Goal: Information Seeking & Learning: Learn about a topic

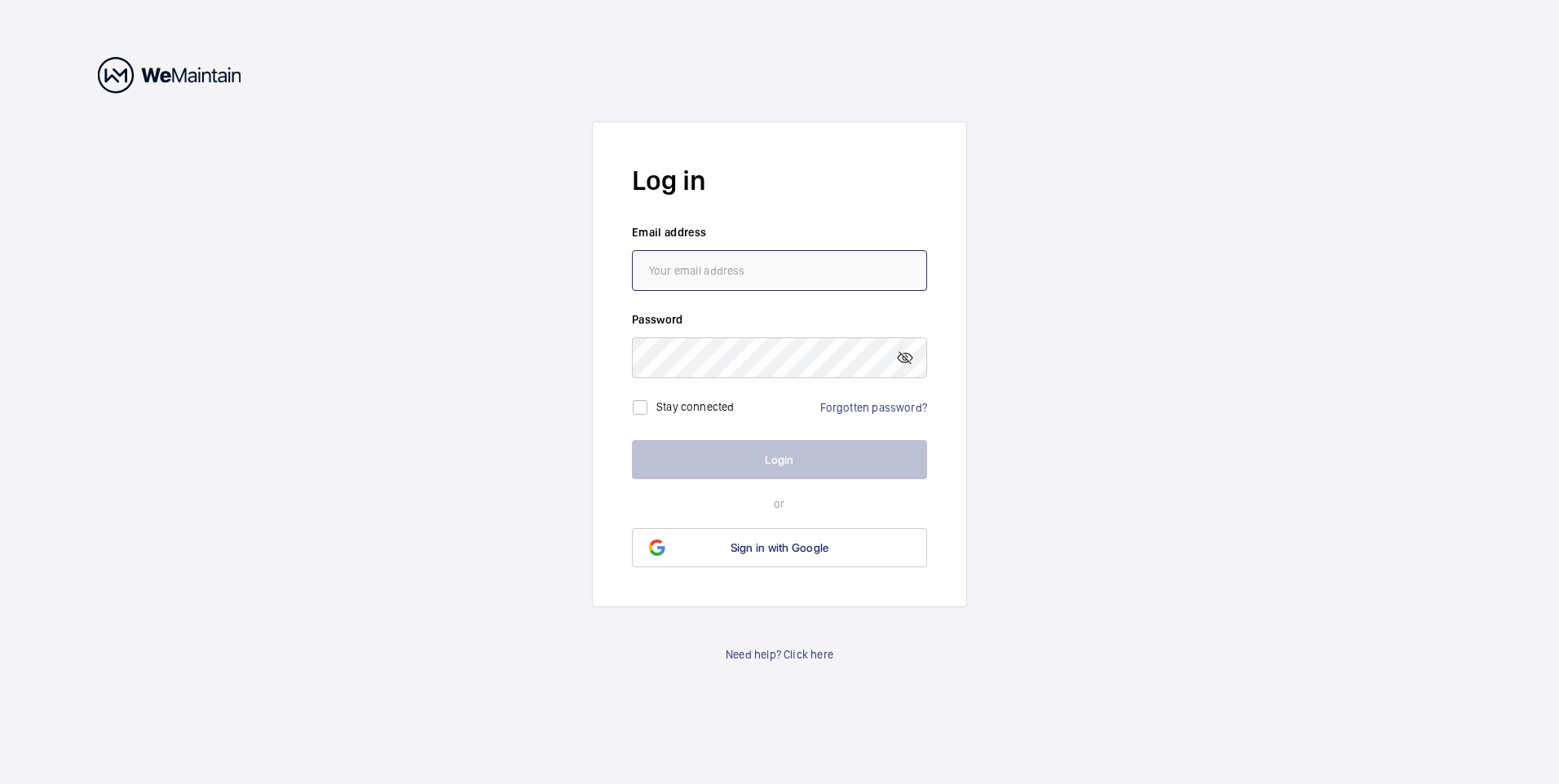
type input "[EMAIL_ADDRESS][DOMAIN_NAME]"
click at [774, 461] on button "Login" at bounding box center [779, 459] width 296 height 39
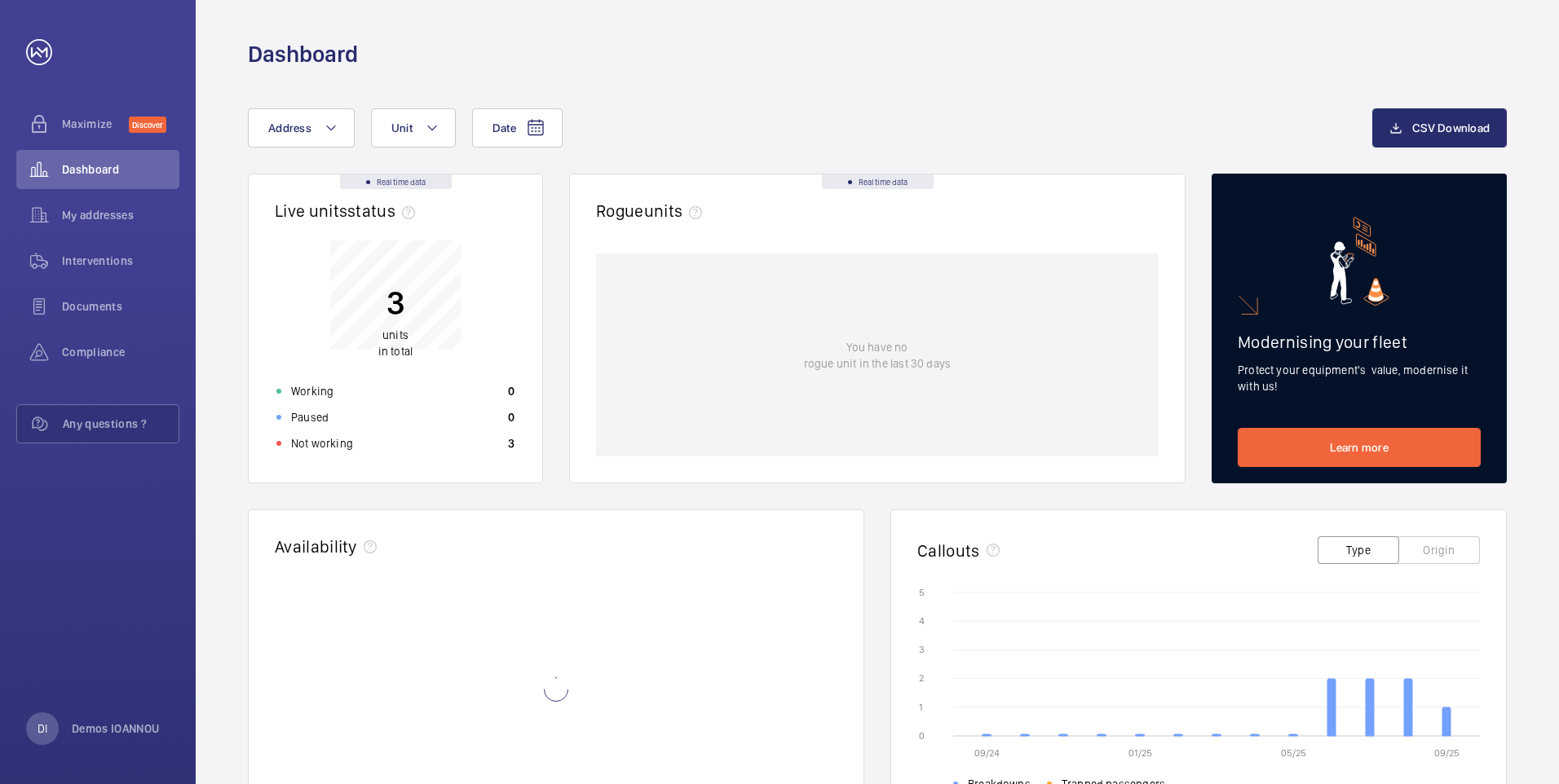
click at [820, 451] on div "You have no rogue unit in the last 30 days" at bounding box center [878, 355] width 563 height 203
click at [438, 133] on button "Unit" at bounding box center [414, 128] width 85 height 39
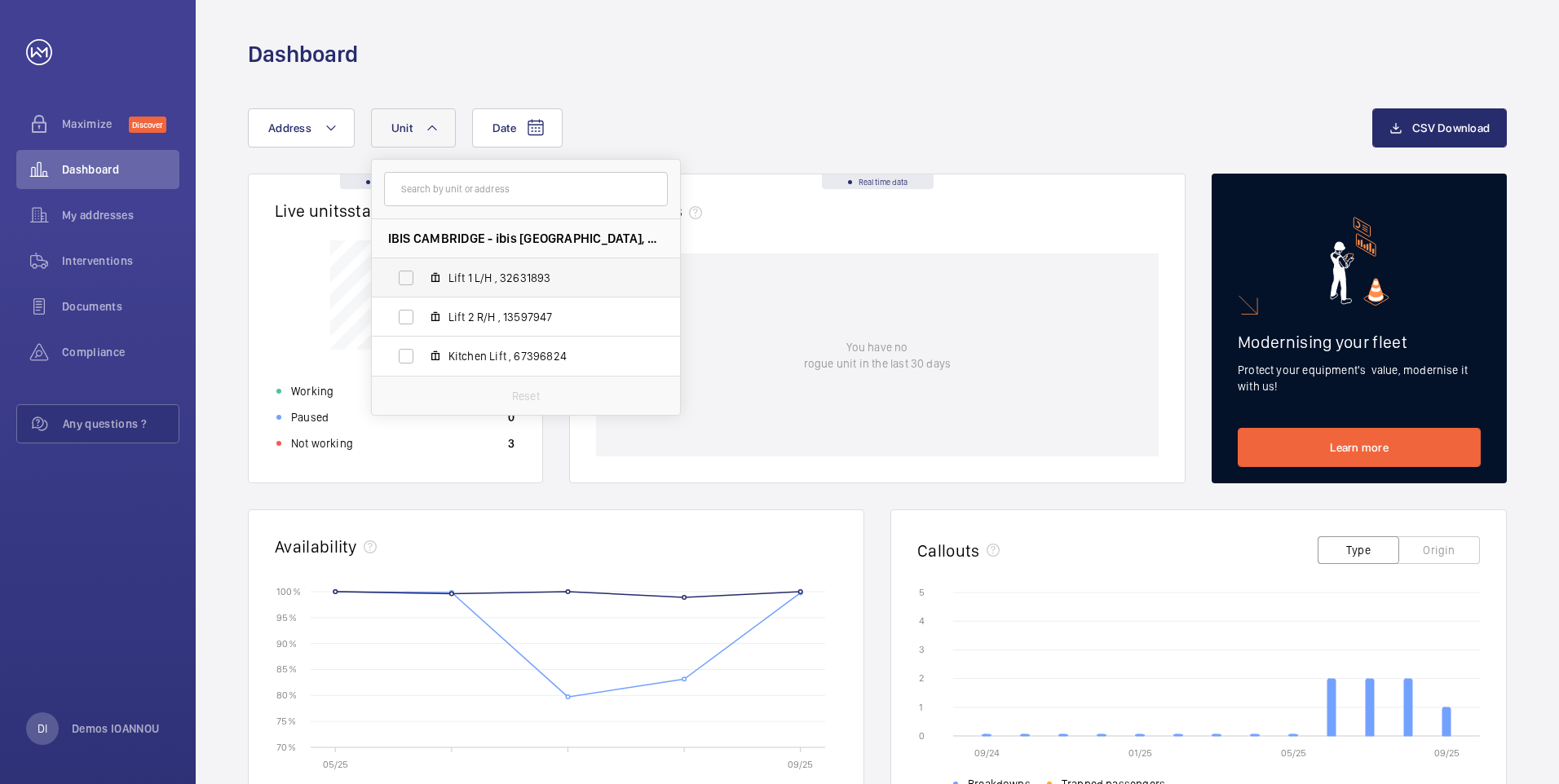
click at [497, 280] on span "Lift 1 L/H , 32631893" at bounding box center [543, 278] width 189 height 16
click at [423, 280] on input "Lift 1 L/H , 32631893" at bounding box center [406, 278] width 33 height 33
checkbox input "true"
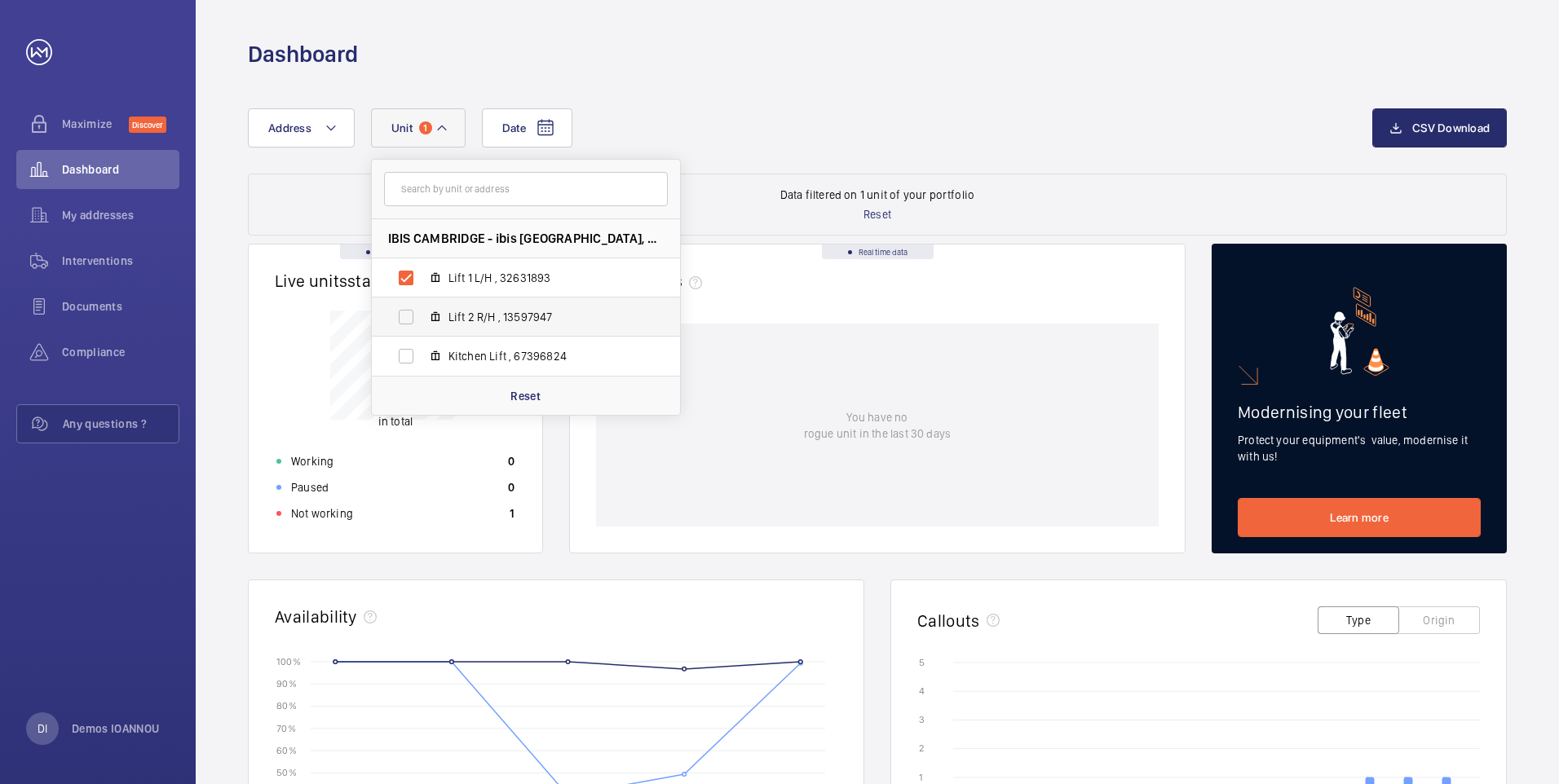
click at [417, 311] on label "Lift 2 R/H , 13597947" at bounding box center [513, 317] width 282 height 39
click at [417, 311] on input "Lift 2 R/H , 13597947" at bounding box center [406, 317] width 33 height 33
checkbox input "true"
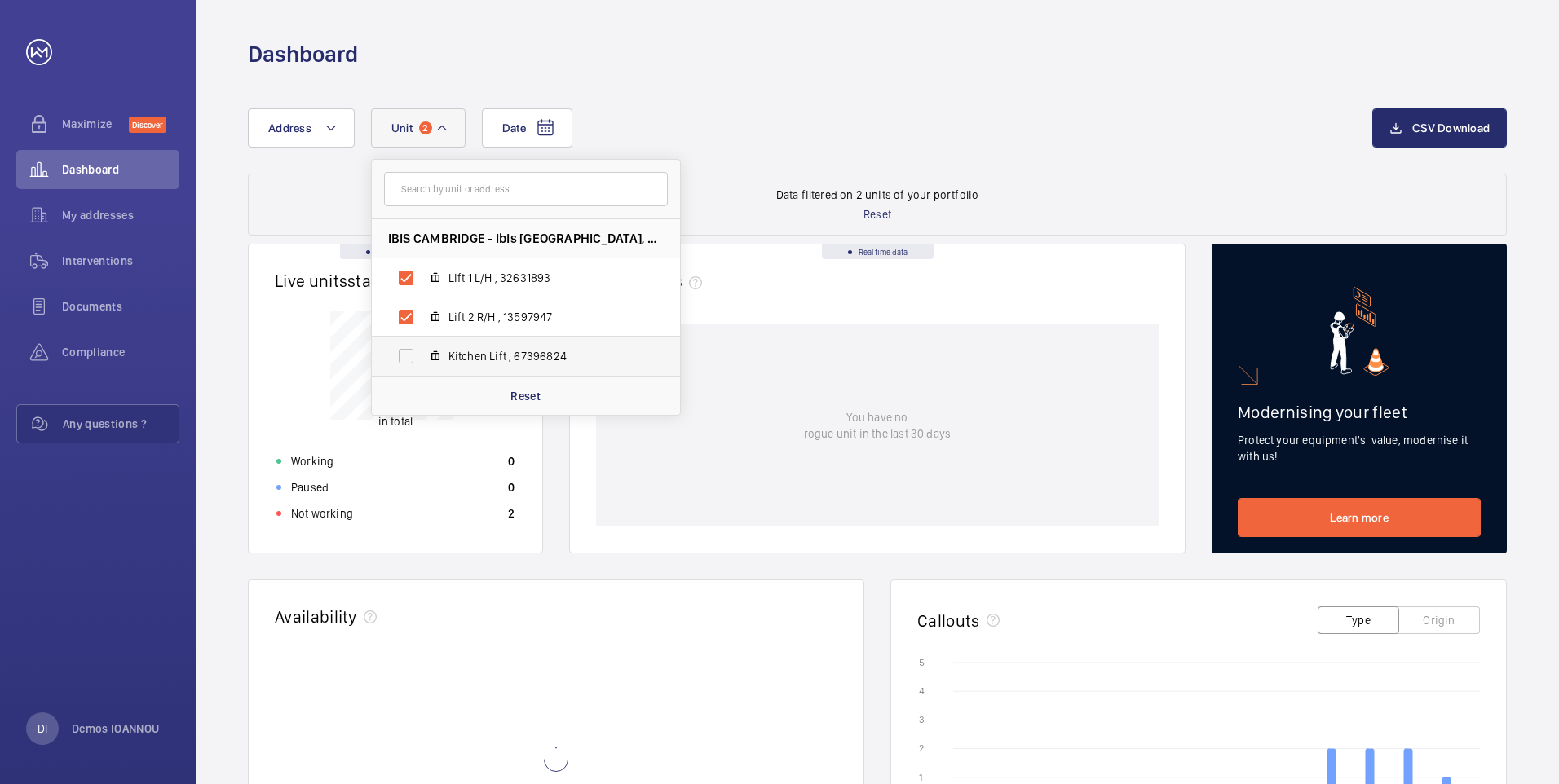
click at [408, 357] on label "Kitchen Lift , 67396824" at bounding box center [513, 356] width 282 height 39
click at [408, 357] on input "Kitchen Lift , 67396824" at bounding box center [406, 355] width 33 height 33
checkbox input "true"
click at [522, 390] on p "Reset" at bounding box center [526, 396] width 30 height 16
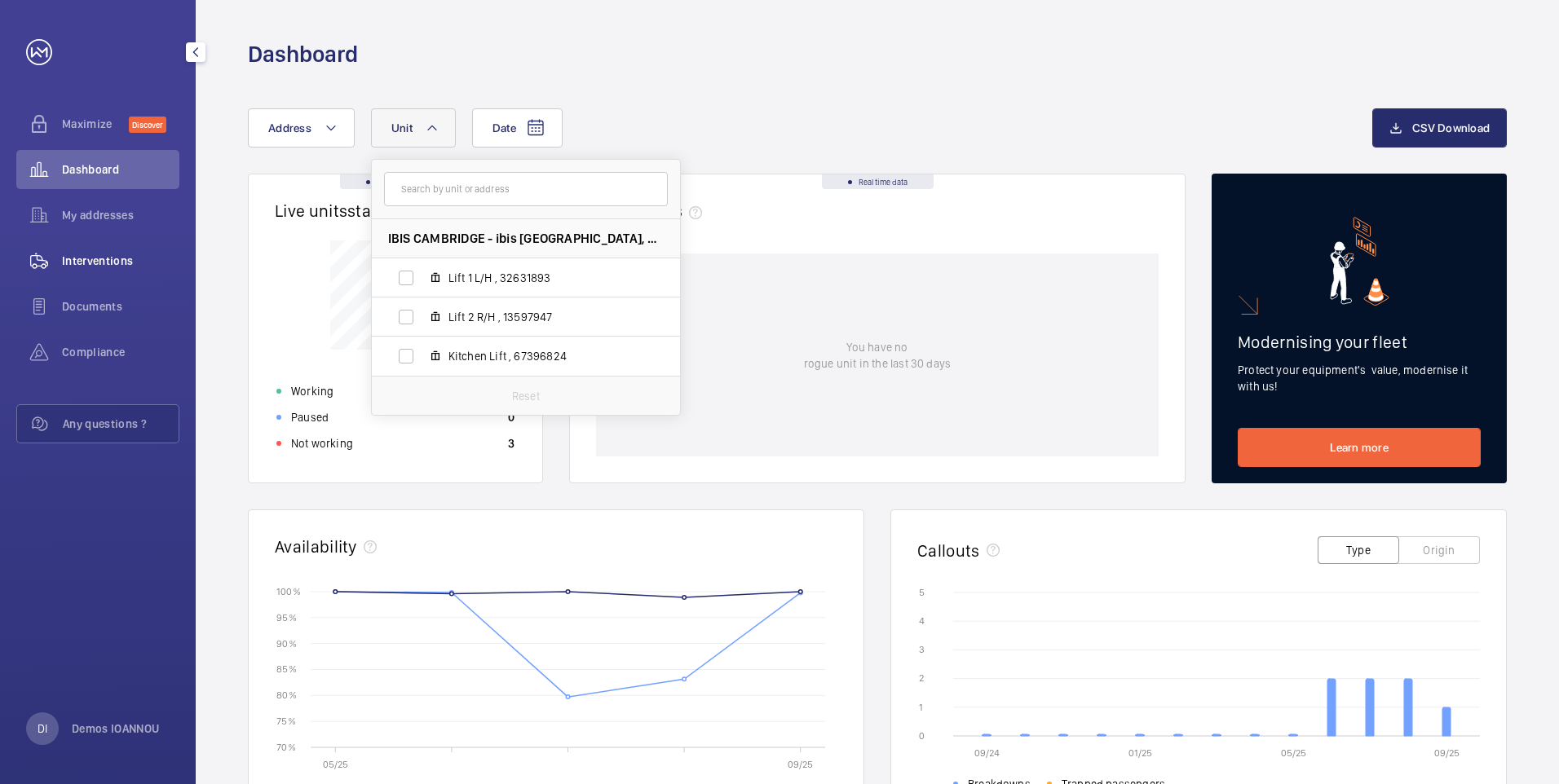
drag, startPoint x: 97, startPoint y: 266, endPoint x: 121, endPoint y: 273, distance: 25.0
click at [98, 266] on span "Interventions" at bounding box center [120, 261] width 117 height 16
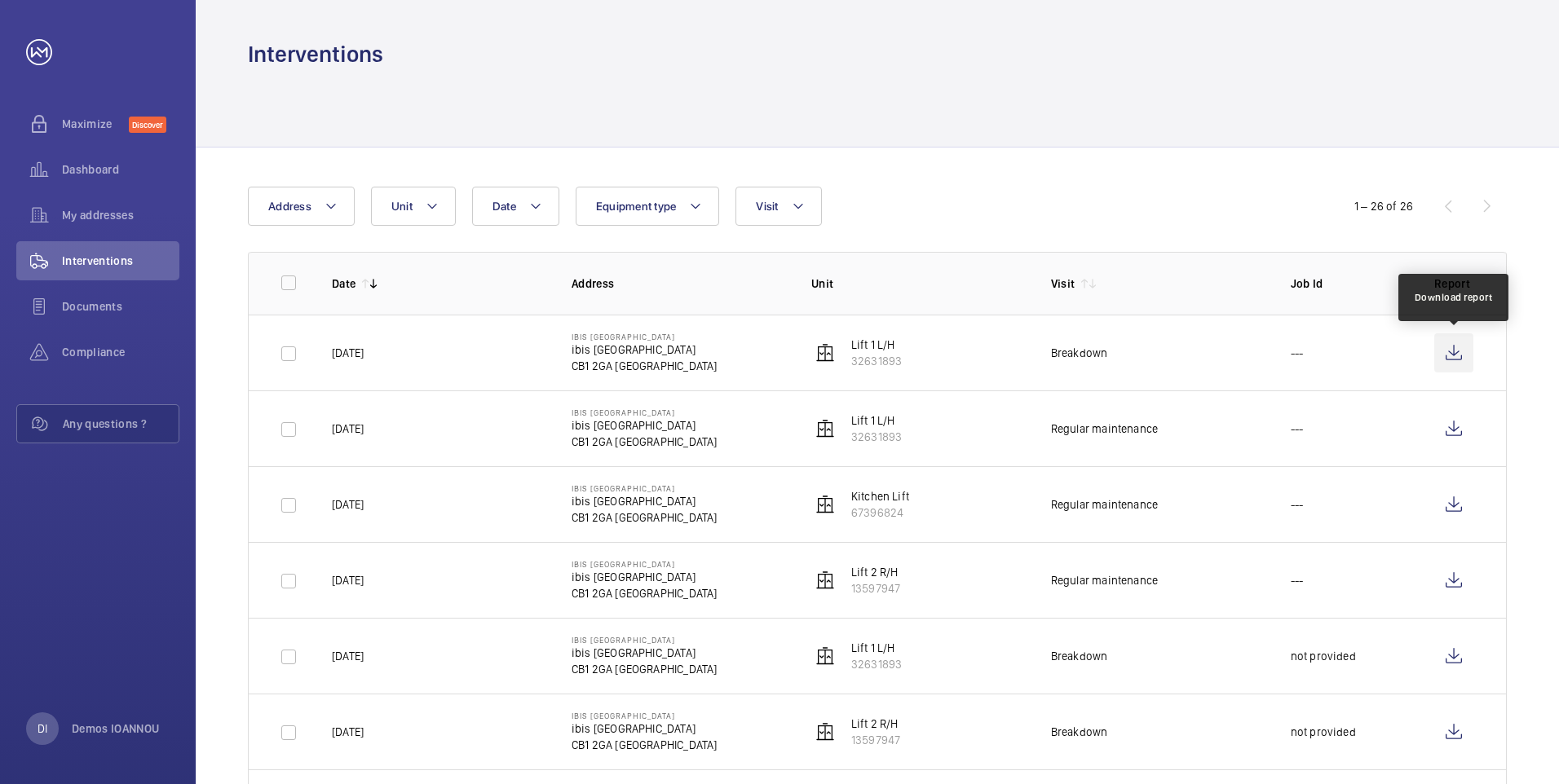
click at [1458, 354] on wm-front-icon-button at bounding box center [1454, 353] width 39 height 39
click at [100, 307] on span "Documents" at bounding box center [120, 306] width 117 height 16
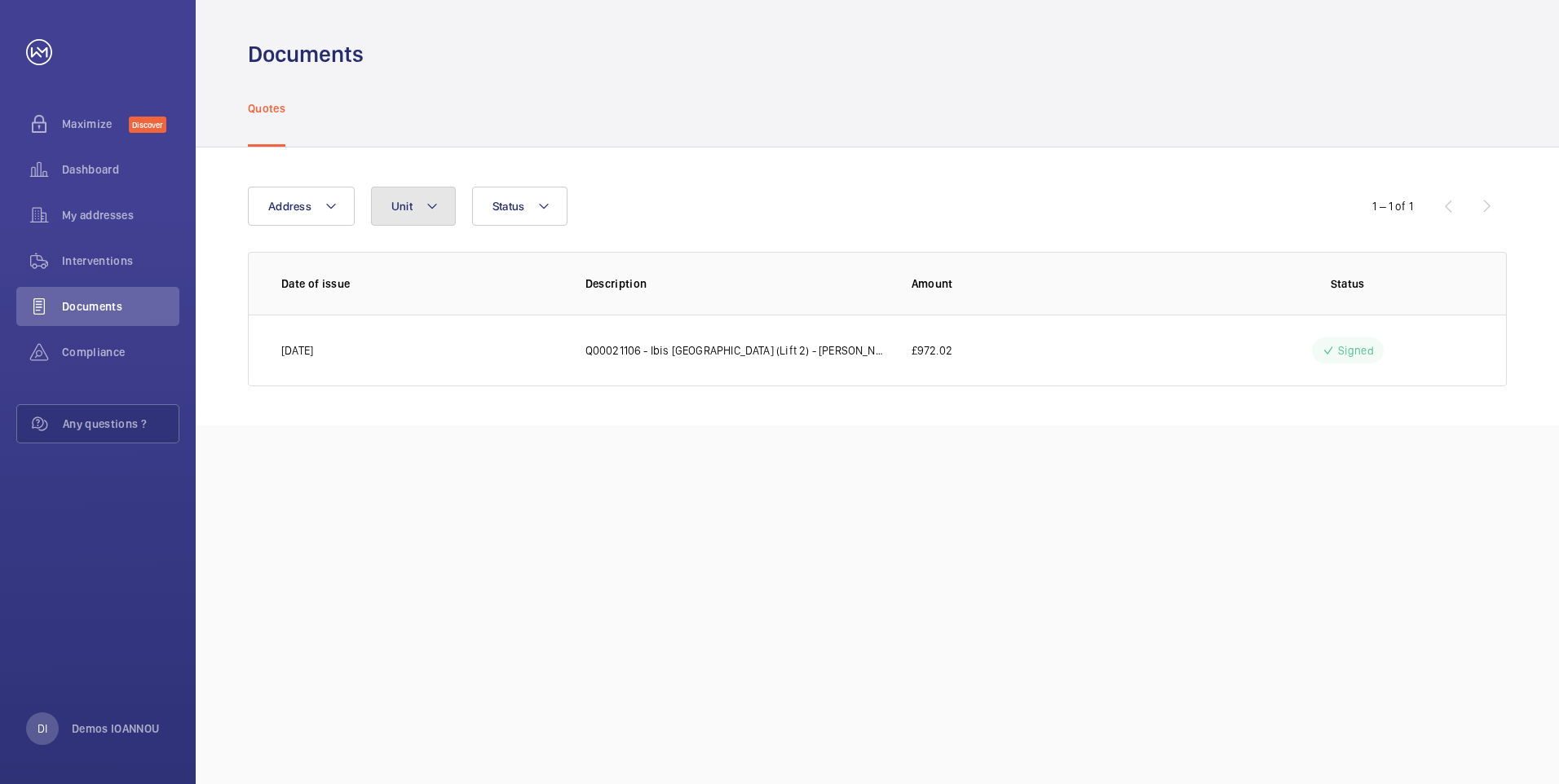
click at [426, 213] on mat-icon at bounding box center [431, 206] width 13 height 19
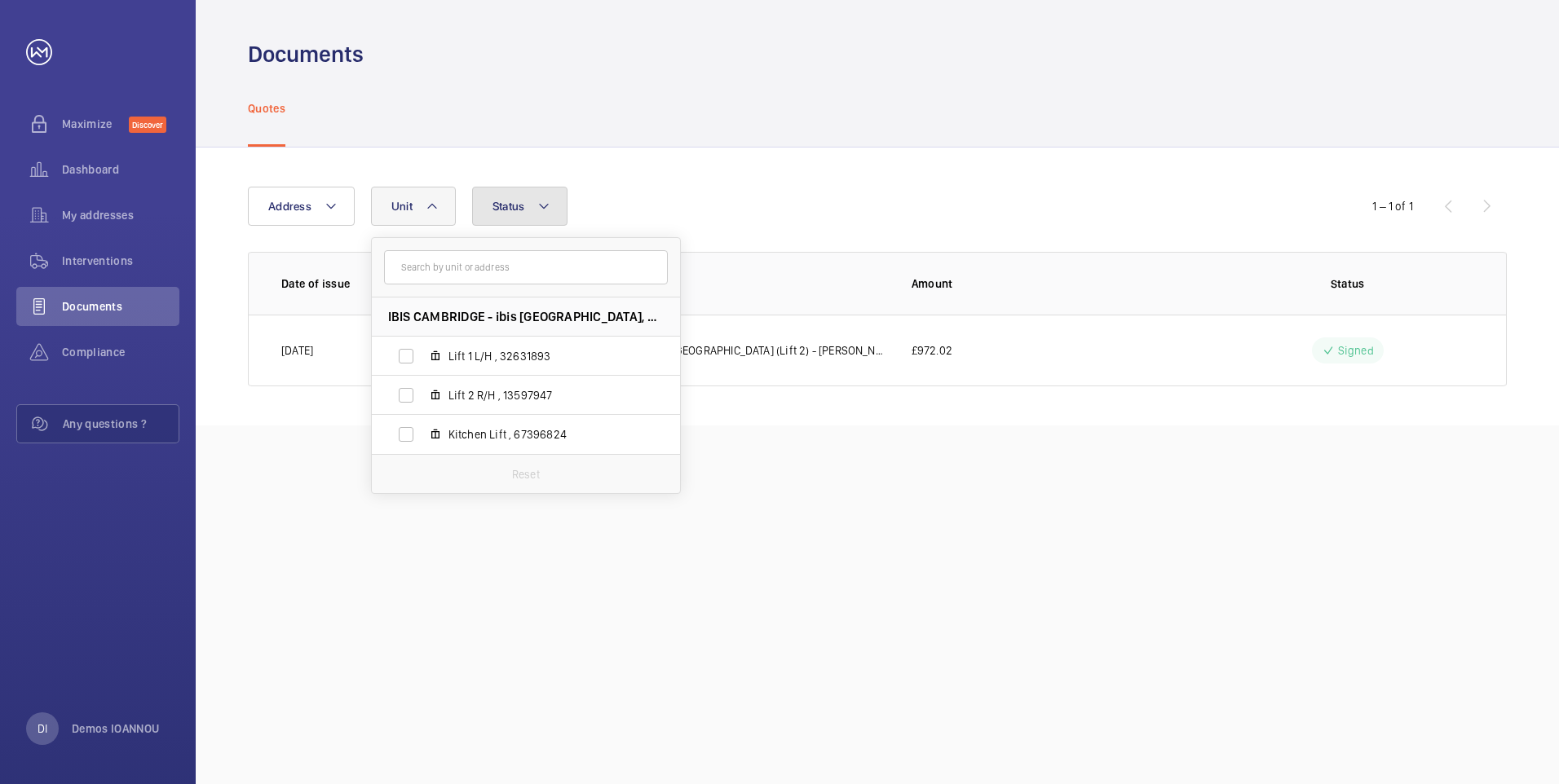
click at [522, 209] on span "Status" at bounding box center [508, 205] width 33 height 13
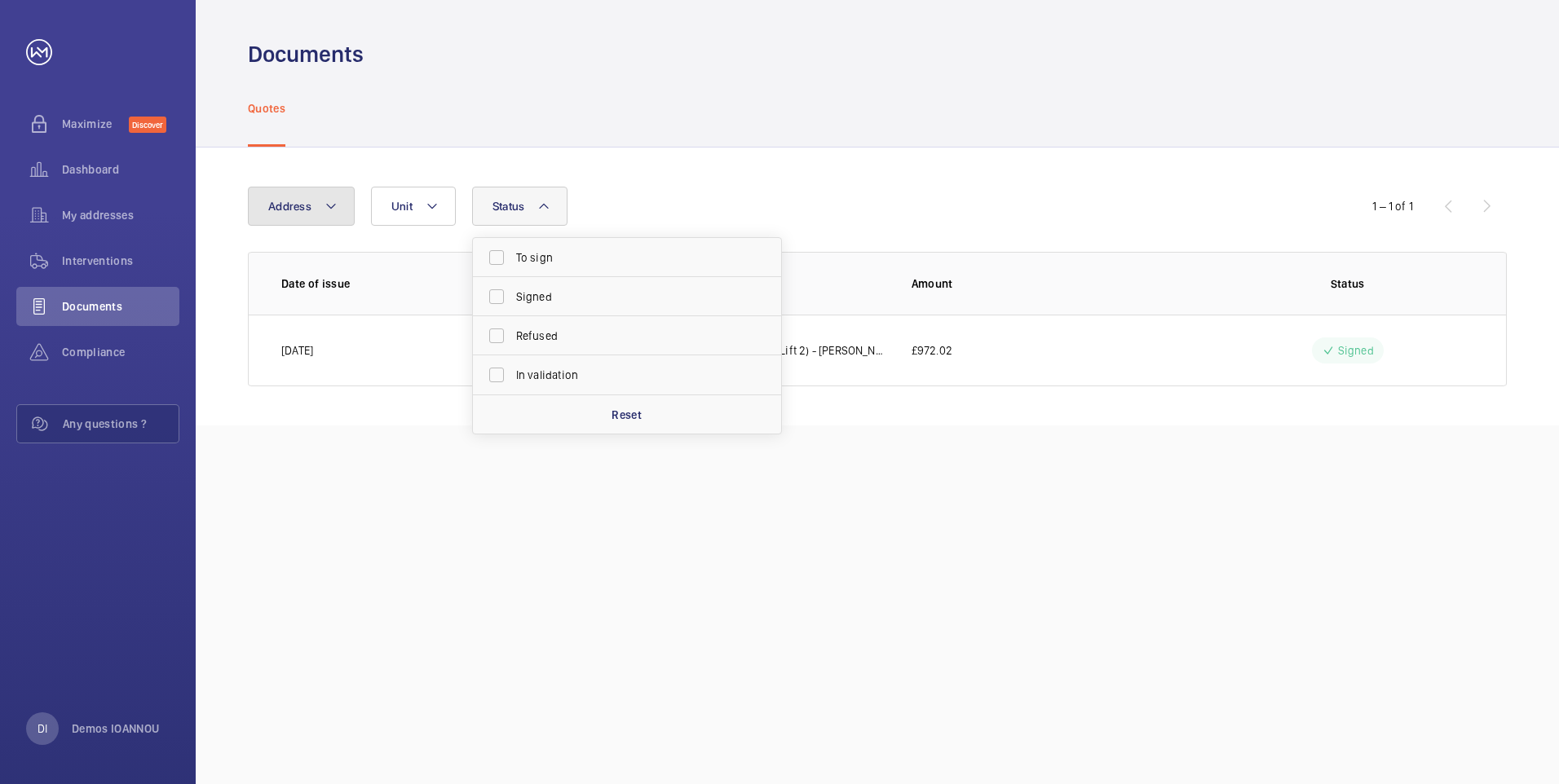
click at [309, 194] on button "Address" at bounding box center [301, 206] width 107 height 39
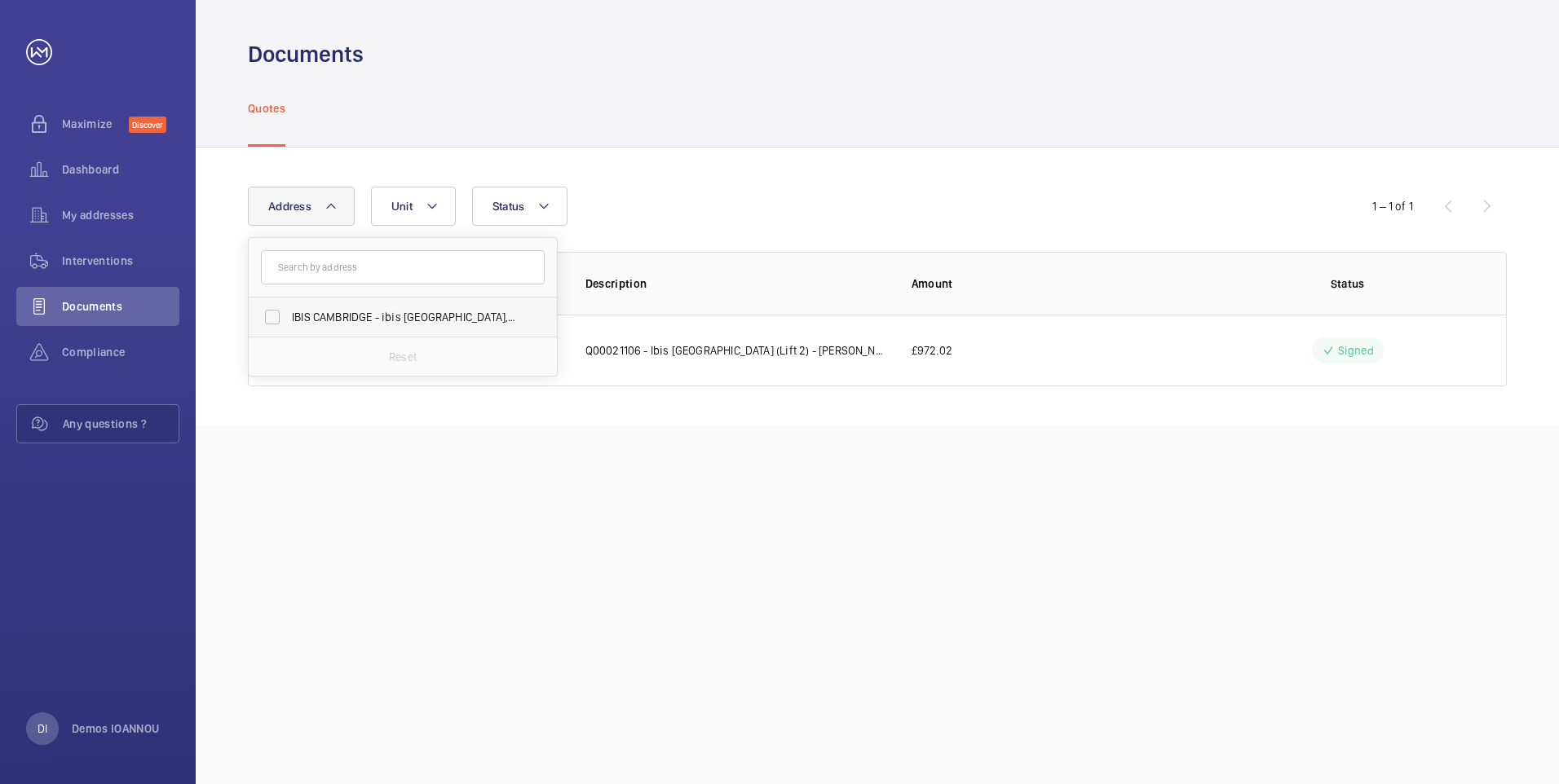
click at [266, 317] on label "IBIS CAMBRIDGE - ibis [GEOGRAPHIC_DATA], [GEOGRAPHIC_DATA]" at bounding box center [391, 317] width 284 height 39
click at [266, 317] on input "IBIS CAMBRIDGE - ibis [GEOGRAPHIC_DATA], [GEOGRAPHIC_DATA]" at bounding box center [272, 317] width 33 height 33
checkbox input "true"
click at [821, 482] on div "Documents Quotes Address [STREET_ADDRESS] Reset Unit Status 1 – 1 of 1 Date of …" at bounding box center [877, 392] width 1363 height 784
click at [94, 347] on span "Compliance" at bounding box center [120, 352] width 117 height 16
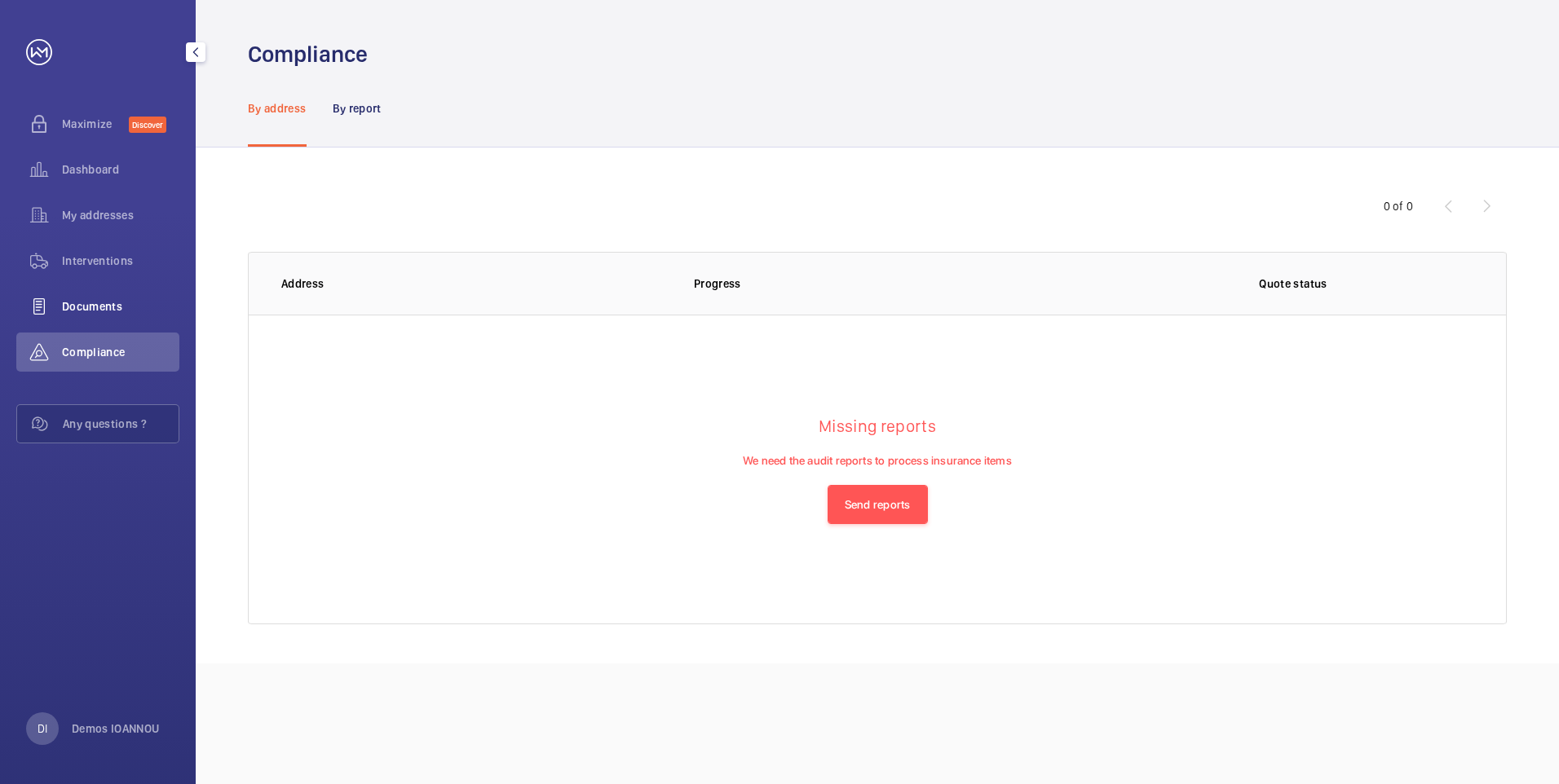
click at [105, 296] on div "Documents" at bounding box center [97, 306] width 163 height 39
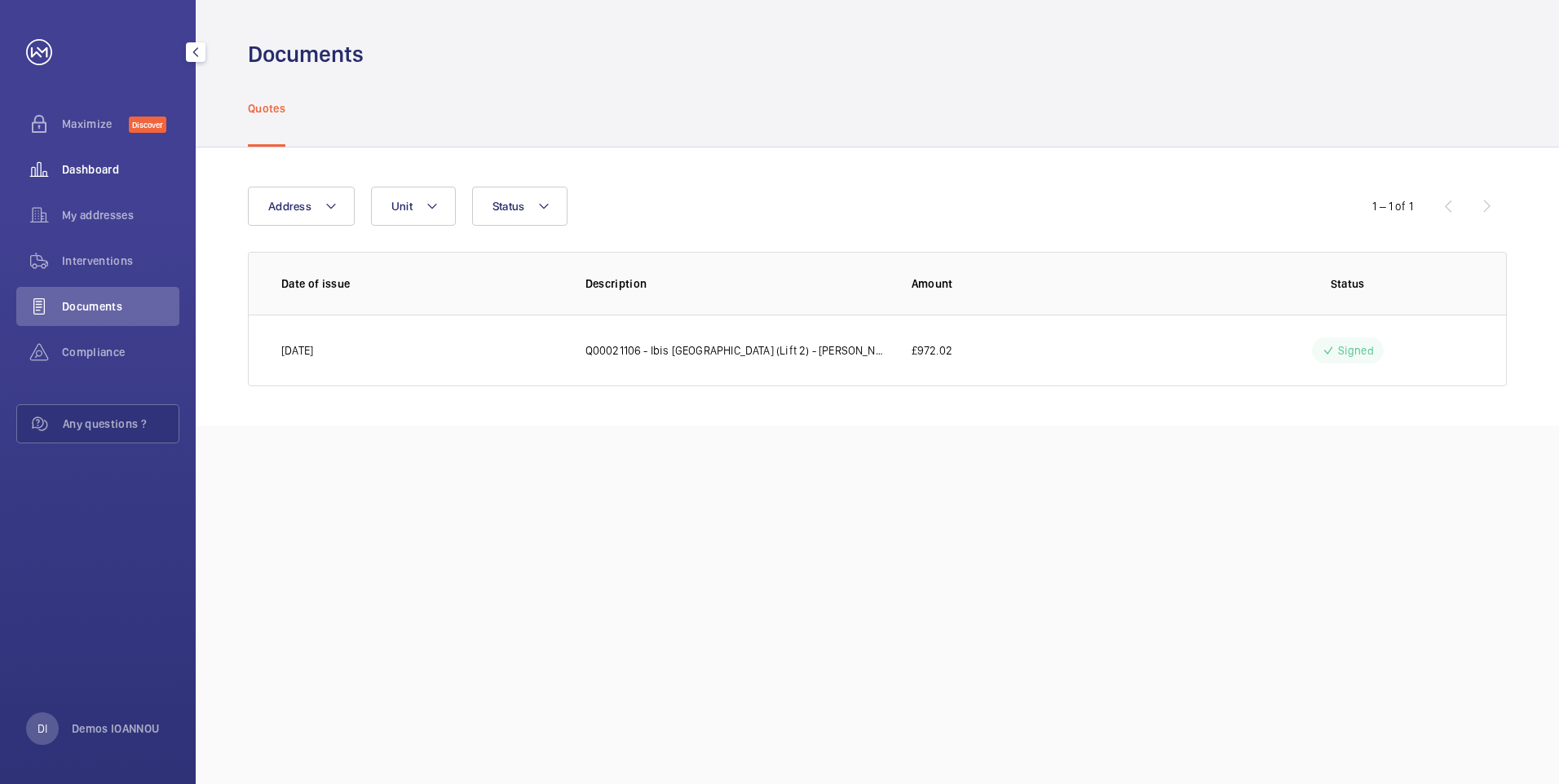
click at [107, 178] on div "Dashboard" at bounding box center [97, 169] width 163 height 39
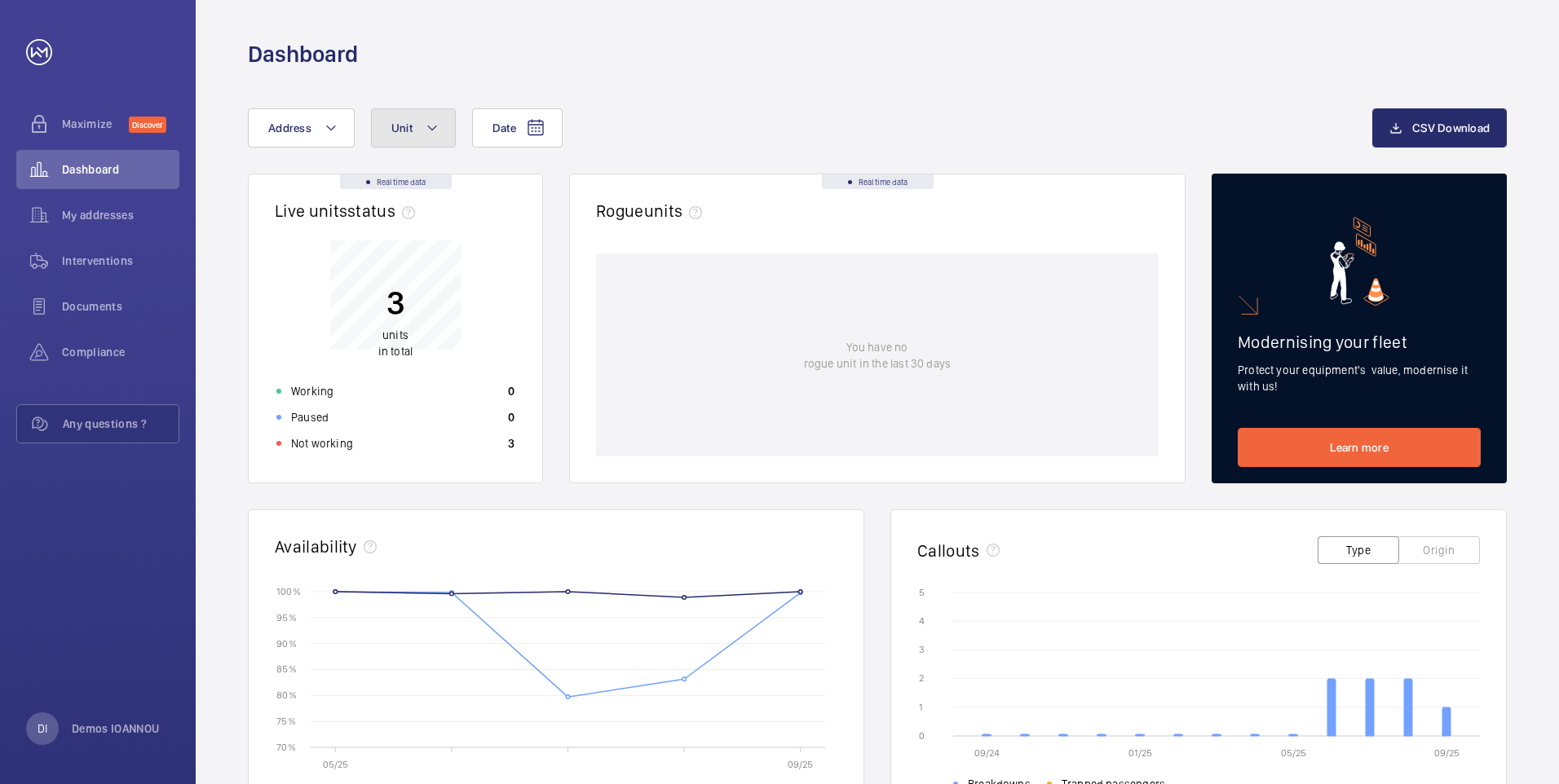
click at [421, 123] on button "Unit" at bounding box center [414, 128] width 85 height 39
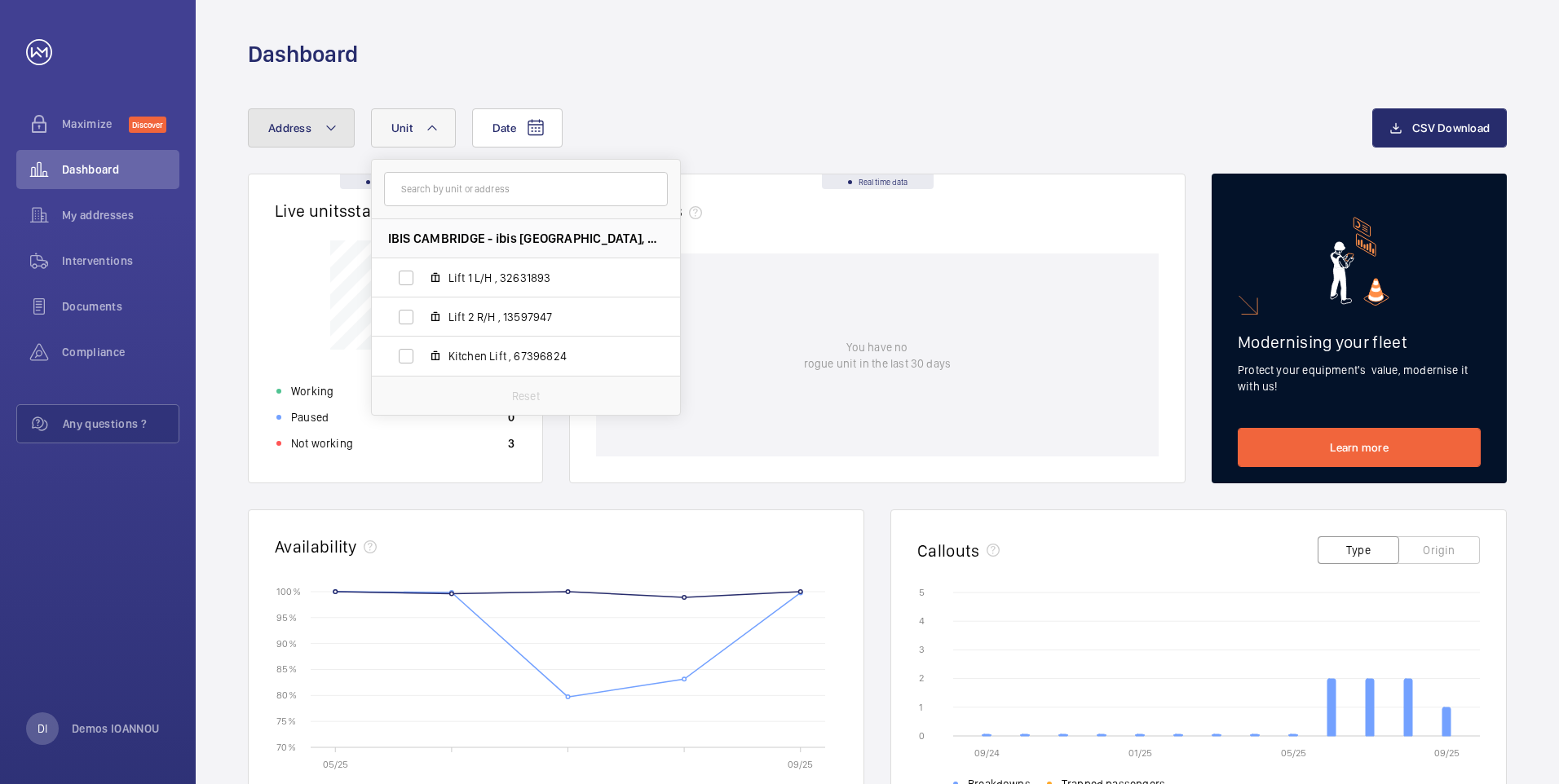
click at [316, 125] on button "Address" at bounding box center [301, 128] width 107 height 39
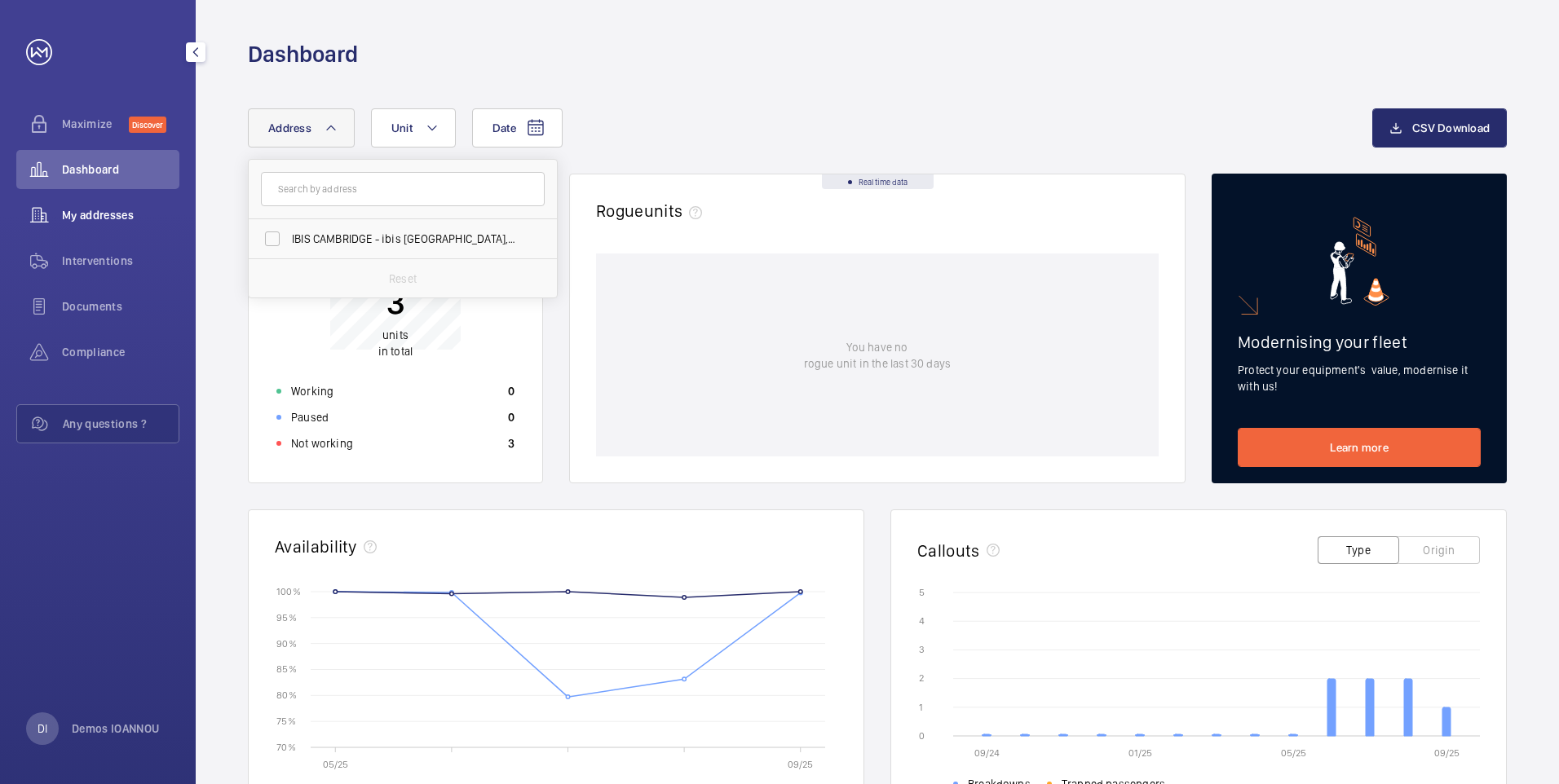
click at [79, 213] on span "My addresses" at bounding box center [120, 215] width 117 height 16
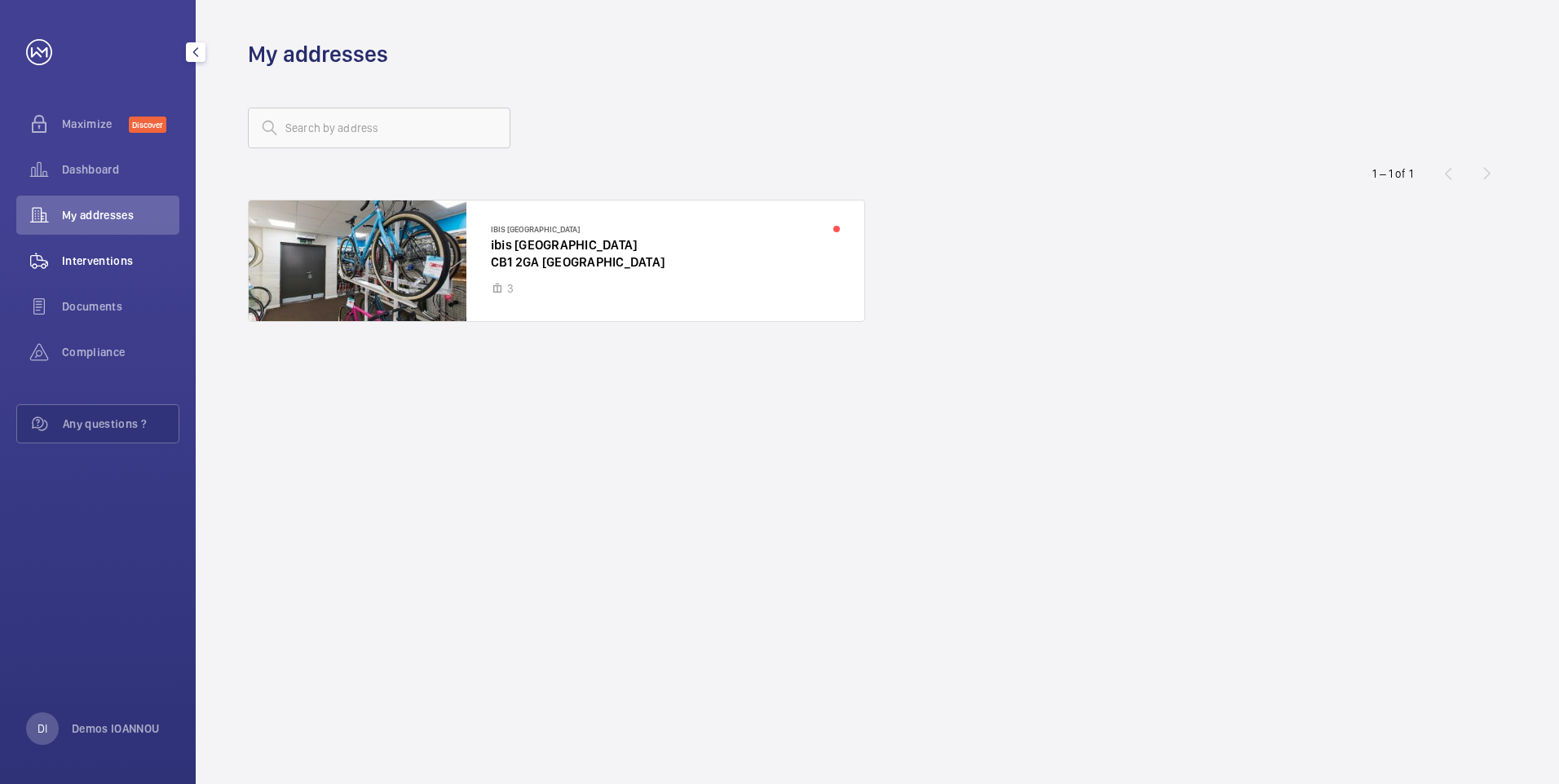
click at [111, 274] on div "Interventions" at bounding box center [97, 261] width 163 height 39
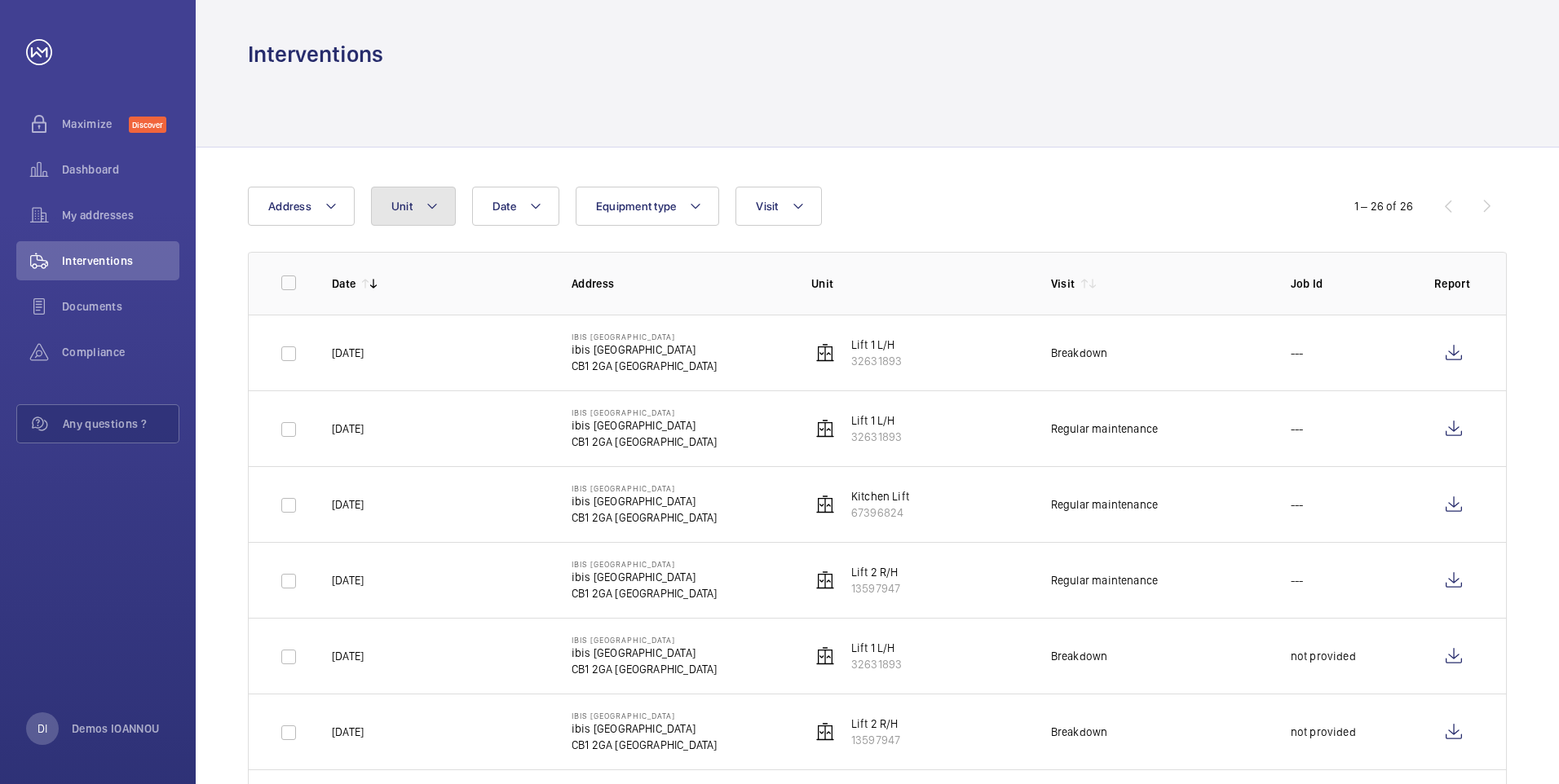
click at [450, 211] on button "Unit" at bounding box center [414, 206] width 85 height 39
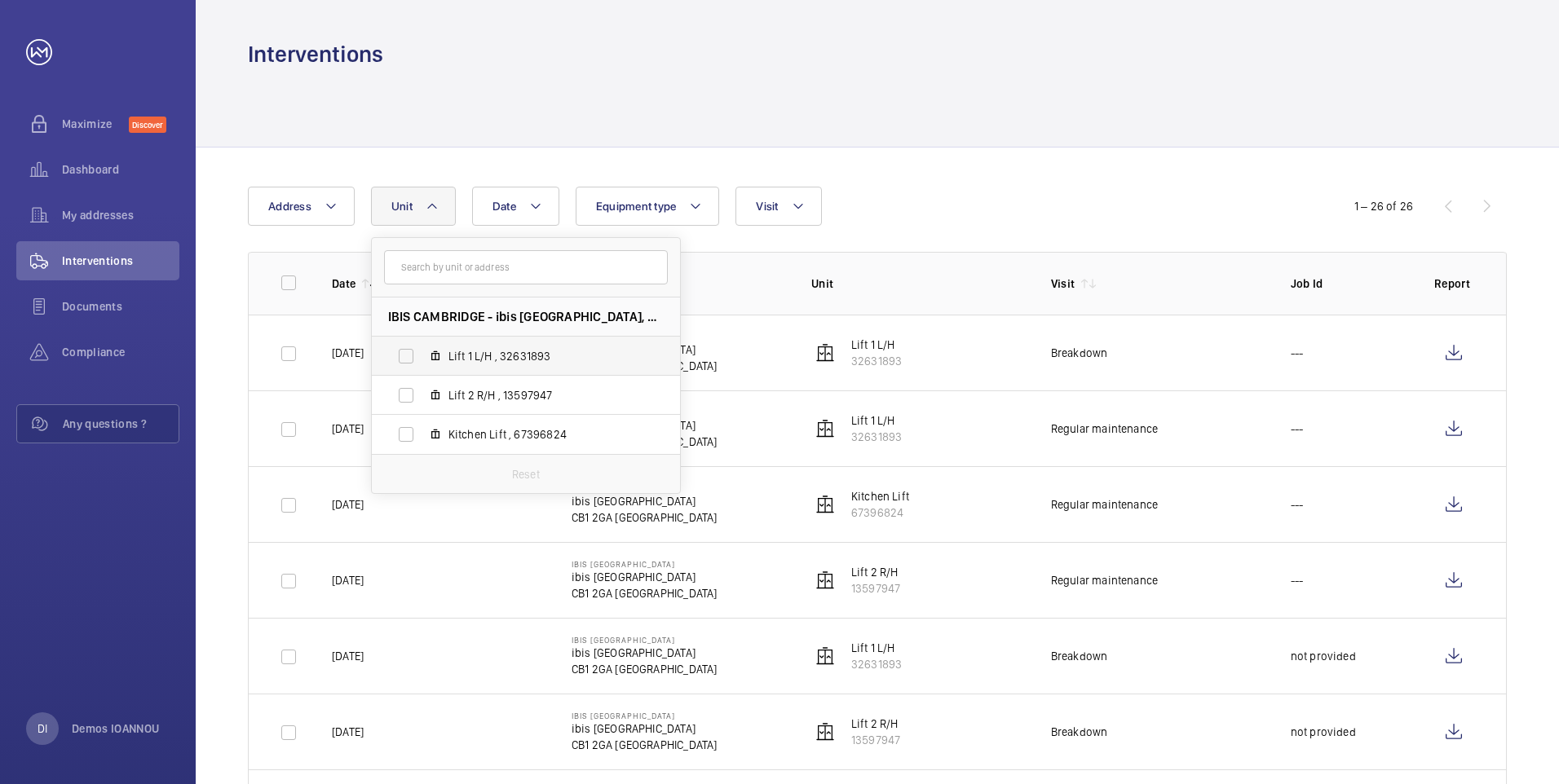
click at [406, 360] on label "Lift 1 L/H , 32631893" at bounding box center [513, 356] width 282 height 39
click at [406, 360] on input "Lift 1 L/H , 32631893" at bounding box center [406, 355] width 33 height 33
checkbox input "true"
click at [1088, 98] on div at bounding box center [877, 108] width 1259 height 78
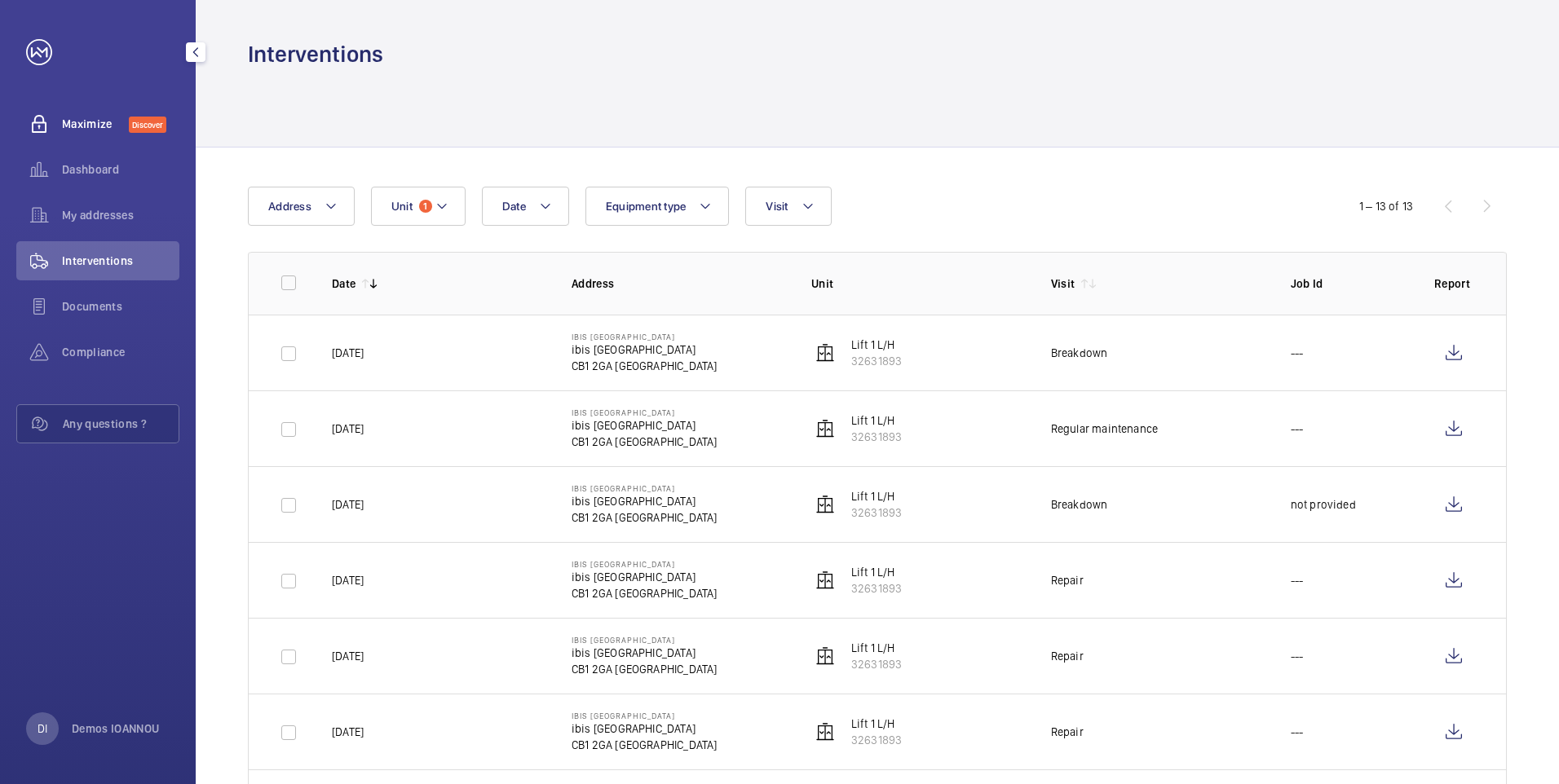
click at [86, 128] on span "Maximize" at bounding box center [95, 123] width 67 height 16
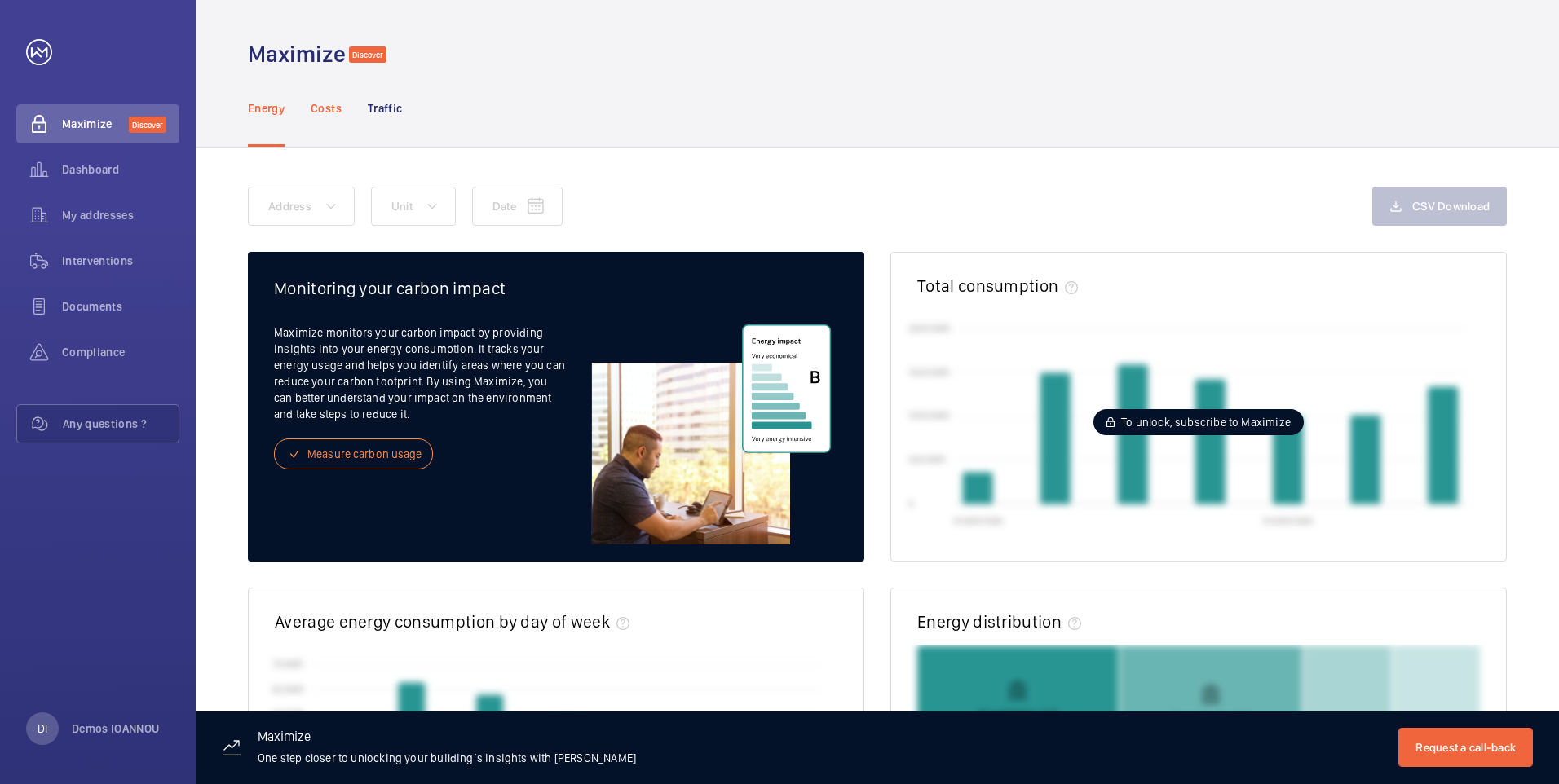
click at [328, 112] on p "Costs" at bounding box center [326, 108] width 31 height 16
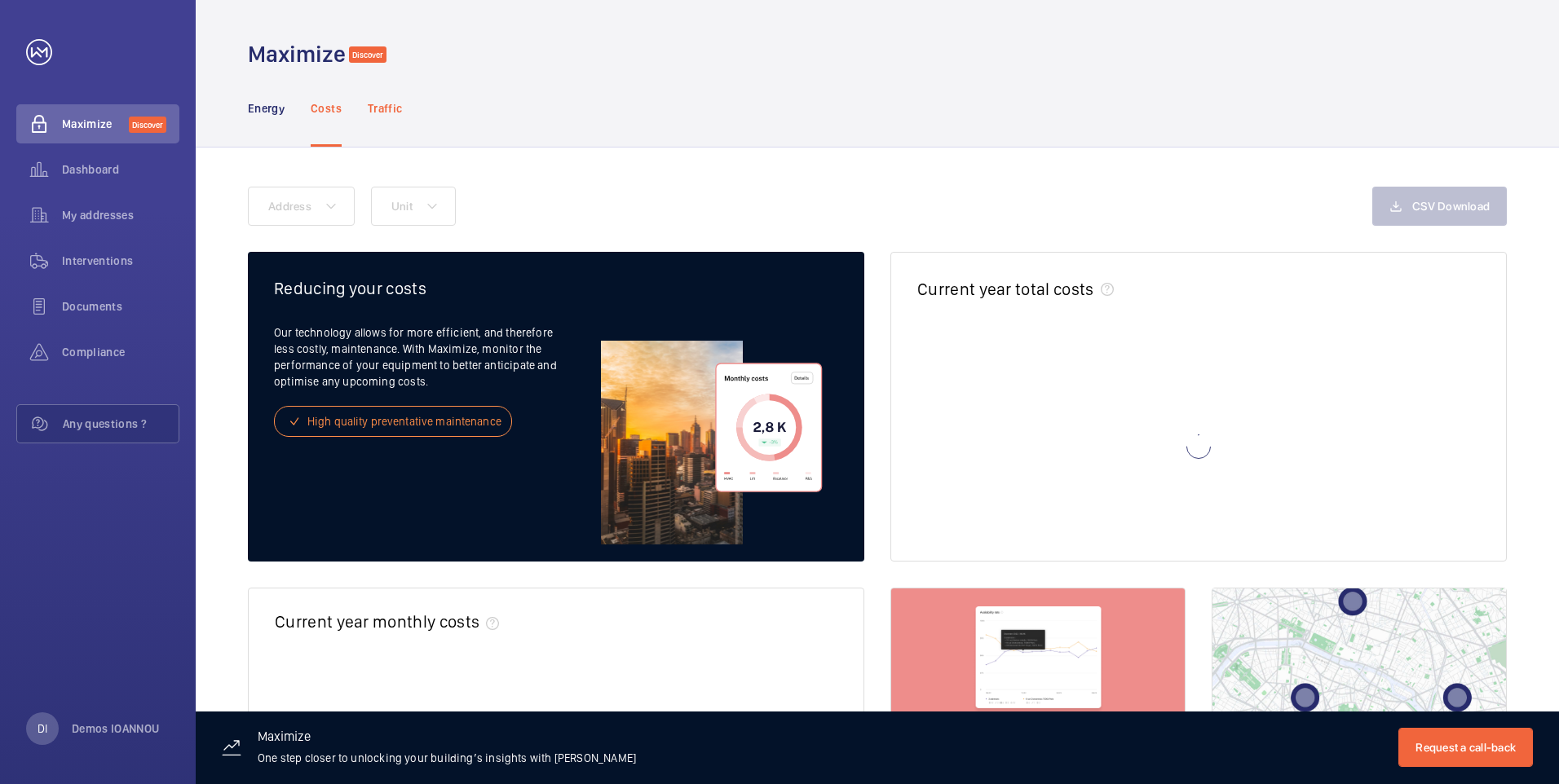
click at [397, 113] on p "Traffic" at bounding box center [385, 108] width 34 height 16
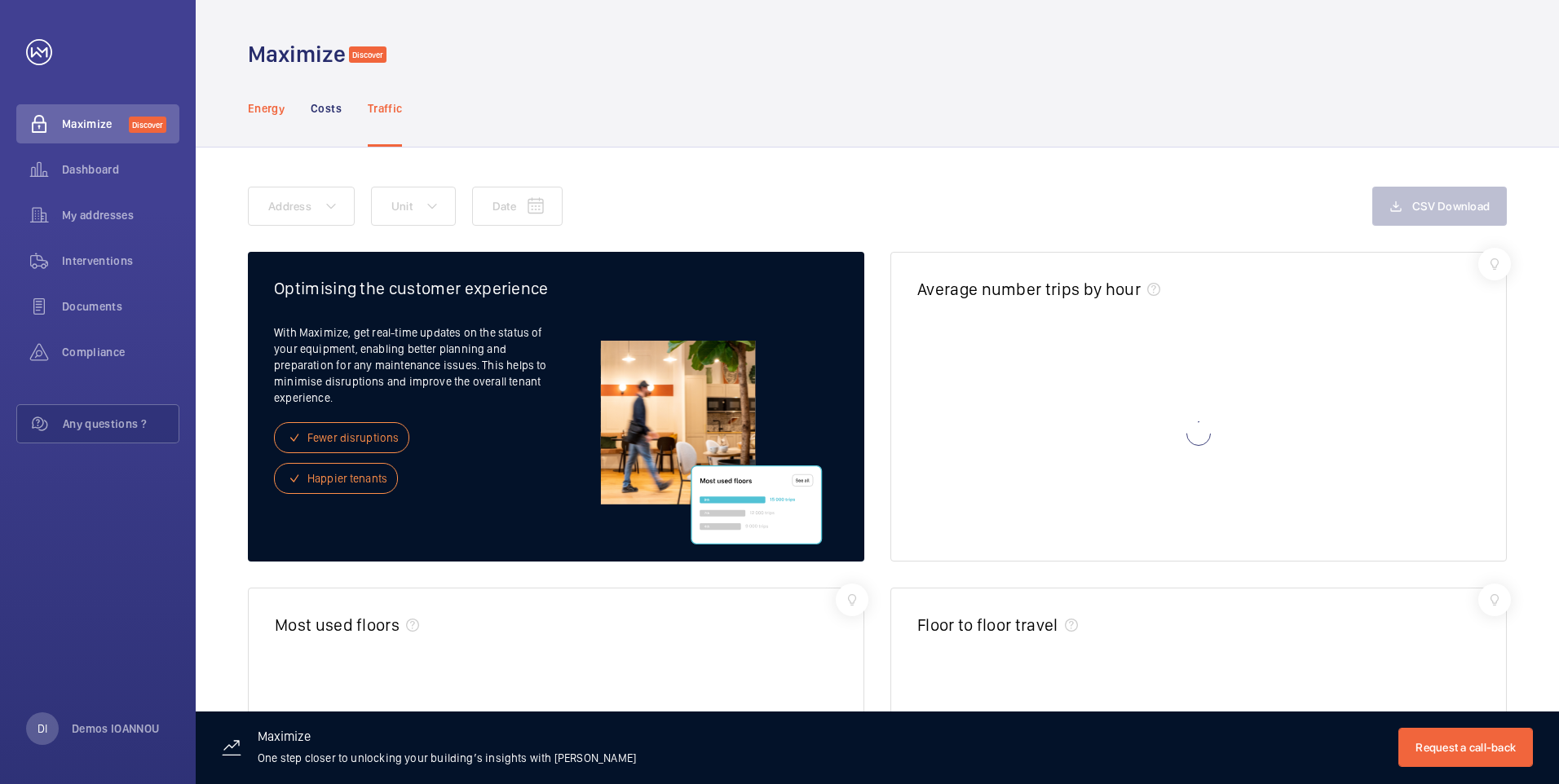
click at [264, 109] on p "Energy" at bounding box center [266, 108] width 37 height 16
